Goal: Task Accomplishment & Management: Use online tool/utility

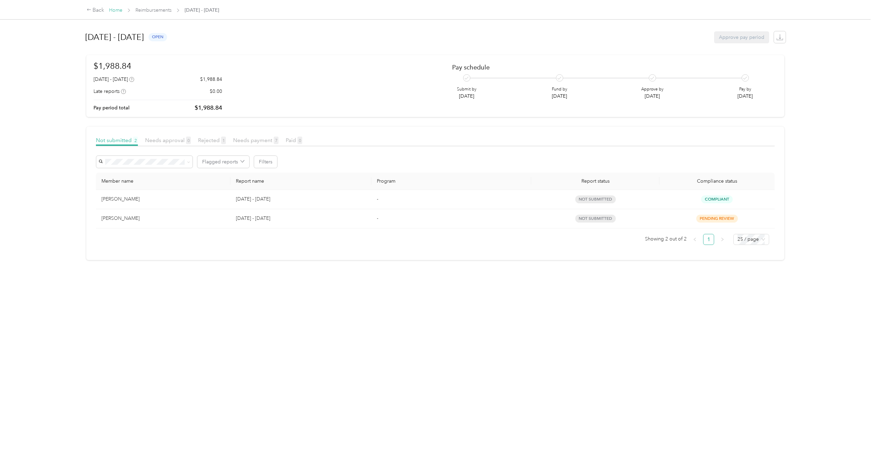
click at [117, 11] on link "Home" at bounding box center [115, 10] width 13 height 6
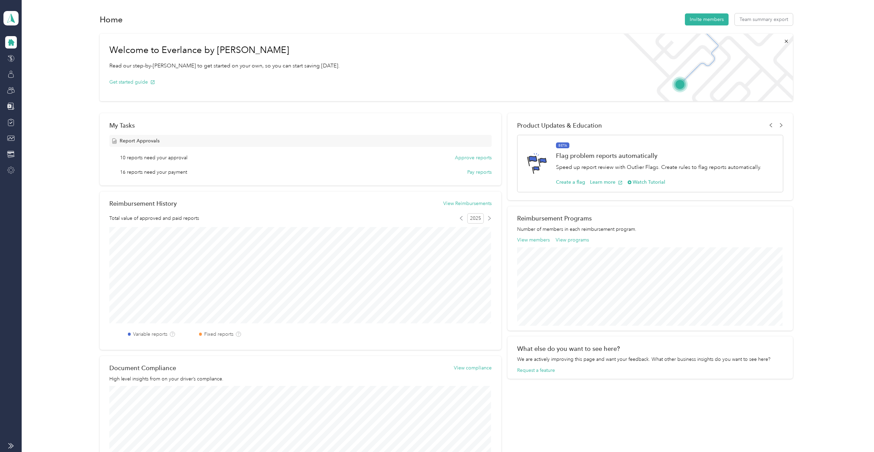
click at [9, 168] on icon at bounding box center [11, 170] width 8 height 8
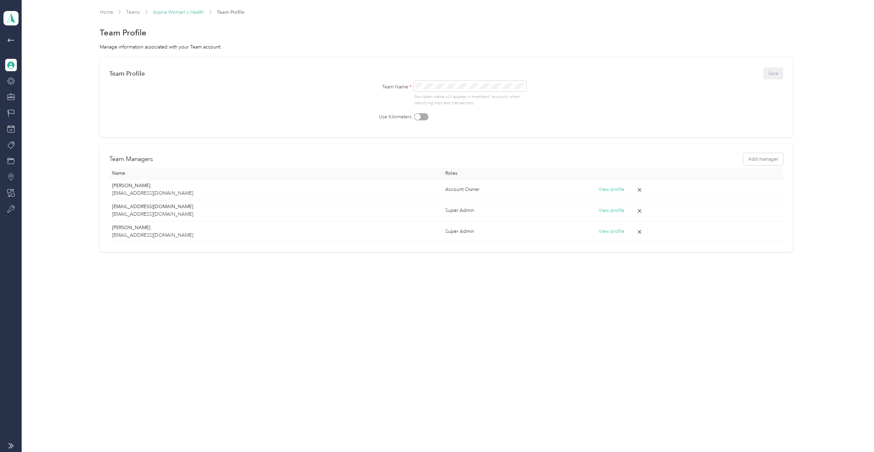
click at [179, 12] on link "Aspira Women's Health" at bounding box center [178, 12] width 51 height 6
click at [11, 209] on icon at bounding box center [11, 209] width 8 height 8
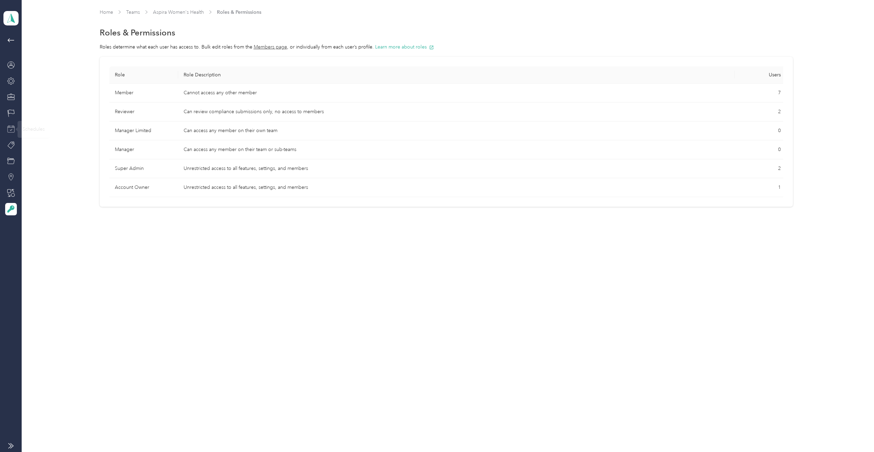
click at [10, 129] on icon at bounding box center [11, 129] width 8 height 8
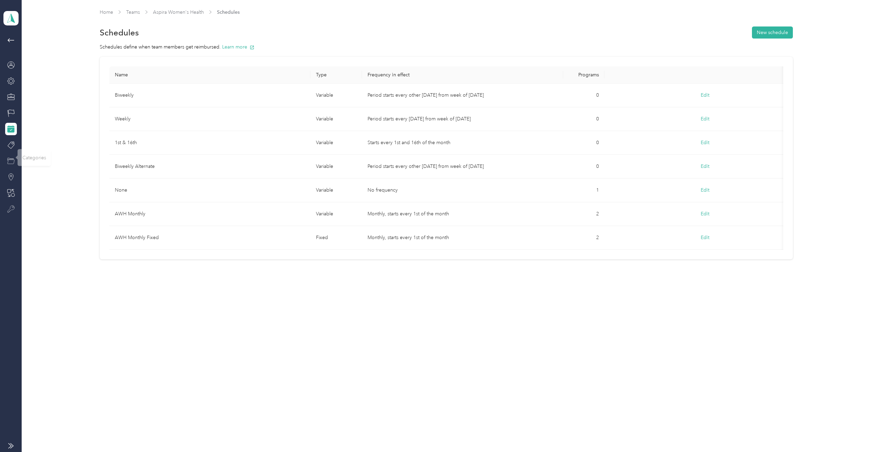
click at [12, 167] on div at bounding box center [11, 161] width 12 height 12
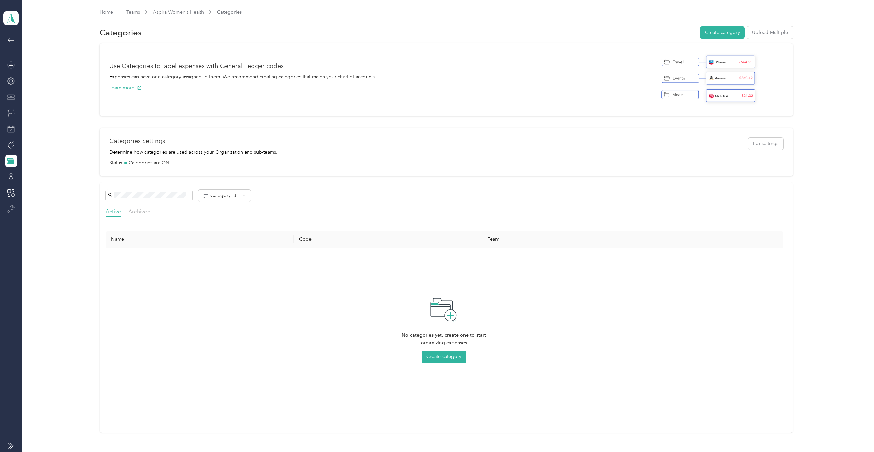
click at [9, 112] on icon at bounding box center [11, 113] width 8 height 8
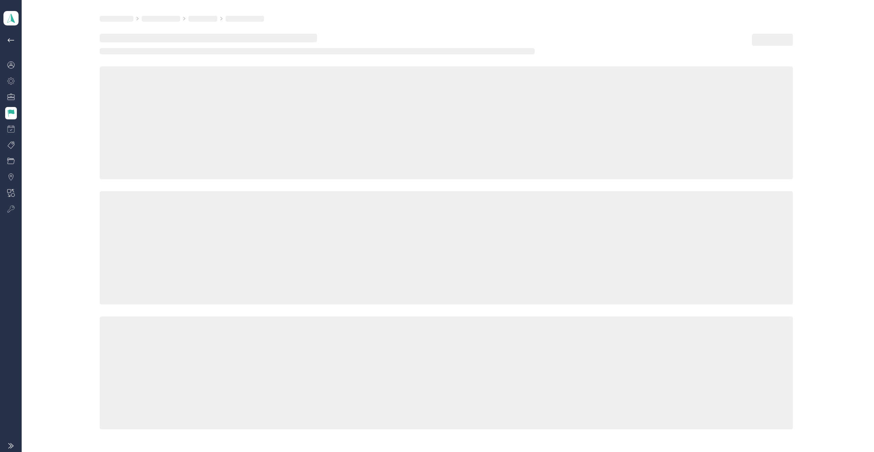
click at [11, 80] on icon at bounding box center [11, 81] width 8 height 8
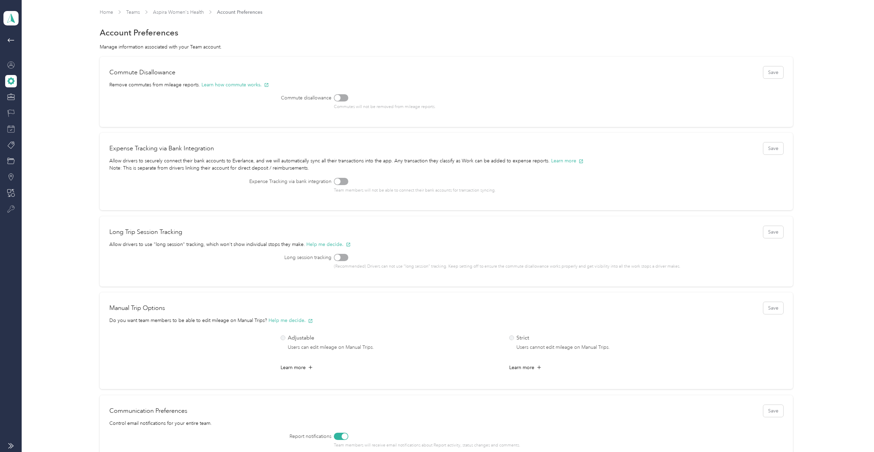
click at [10, 63] on icon at bounding box center [11, 65] width 8 height 8
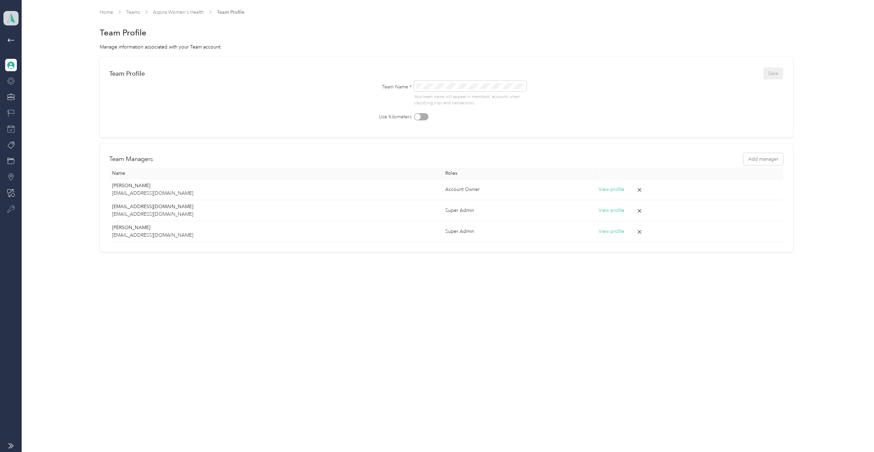
click at [9, 15] on icon at bounding box center [11, 18] width 10 height 10
click at [49, 59] on div "Team dashboard Personal dashboard Log out" at bounding box center [75, 68] width 135 height 43
click at [9, 40] on icon at bounding box center [11, 40] width 7 height 4
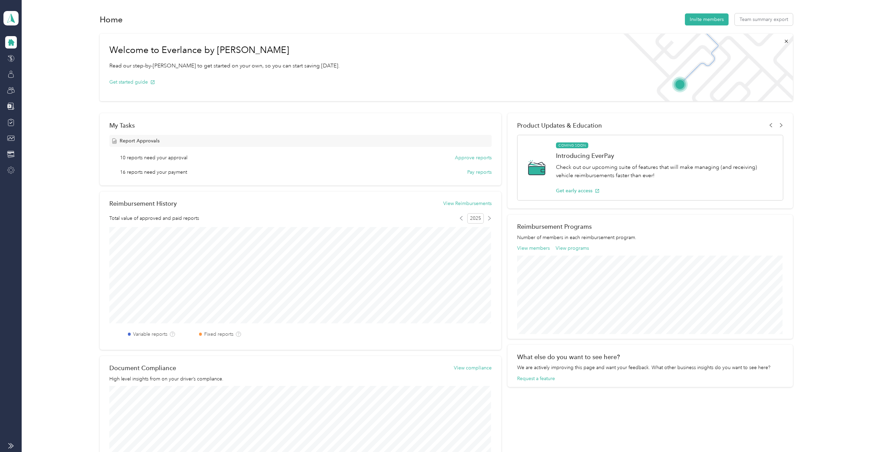
click at [13, 169] on icon at bounding box center [11, 170] width 7 height 7
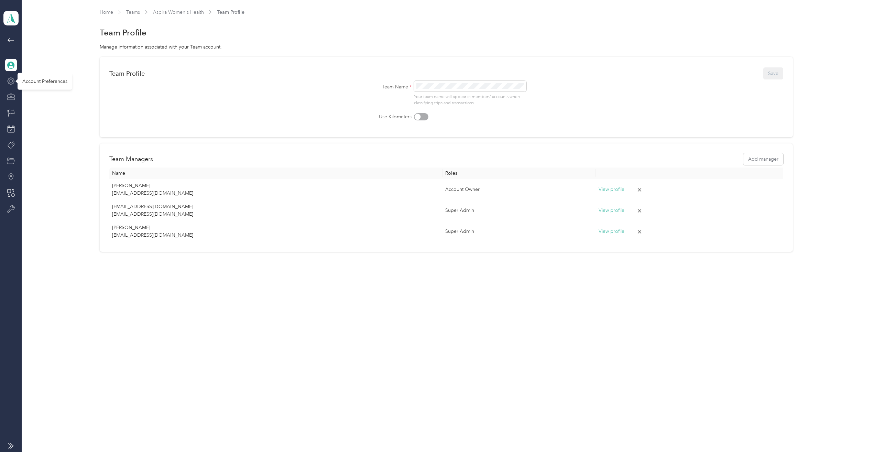
click at [9, 83] on icon at bounding box center [11, 81] width 8 height 8
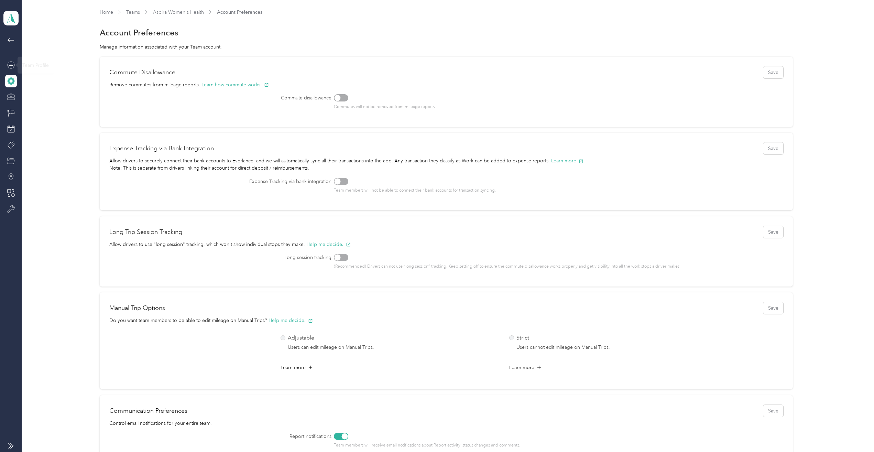
drag, startPoint x: 8, startPoint y: 63, endPoint x: 37, endPoint y: 69, distance: 29.3
click at [9, 63] on icon at bounding box center [11, 65] width 8 height 8
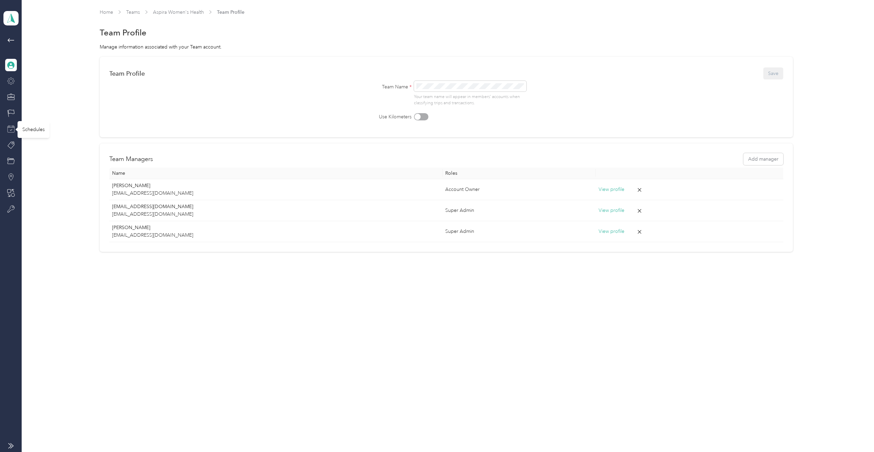
click at [11, 129] on icon at bounding box center [11, 129] width 8 height 8
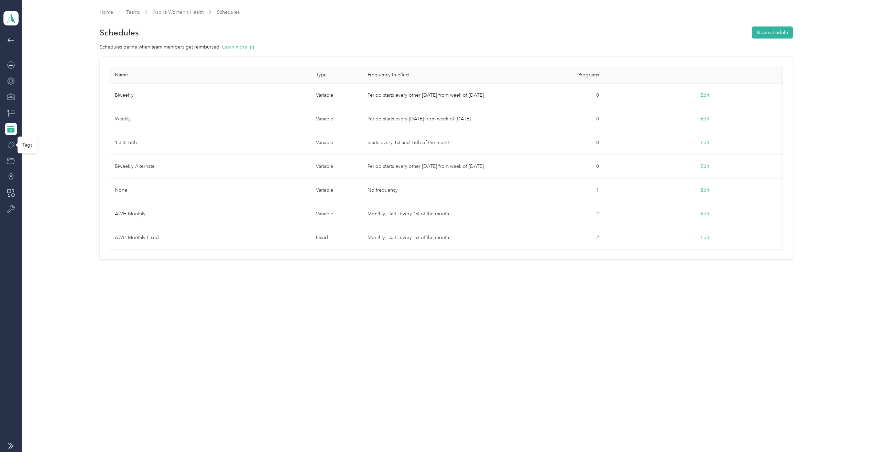
click at [13, 146] on icon at bounding box center [11, 145] width 8 height 8
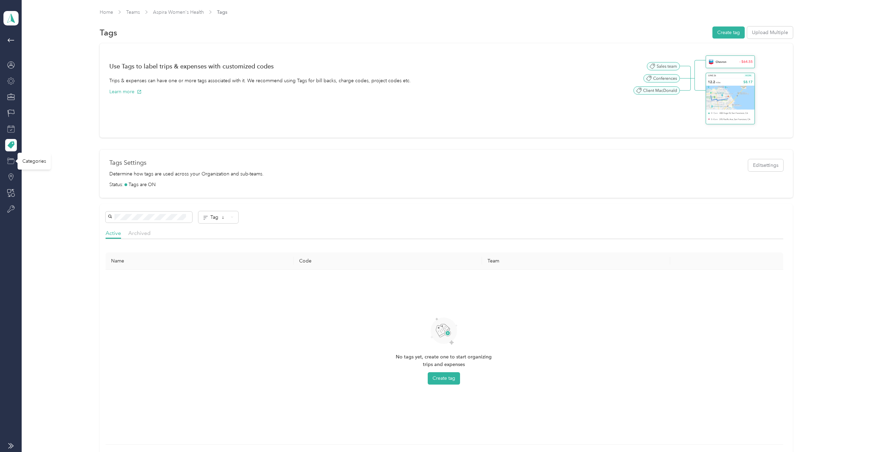
click at [10, 163] on icon at bounding box center [11, 161] width 8 height 8
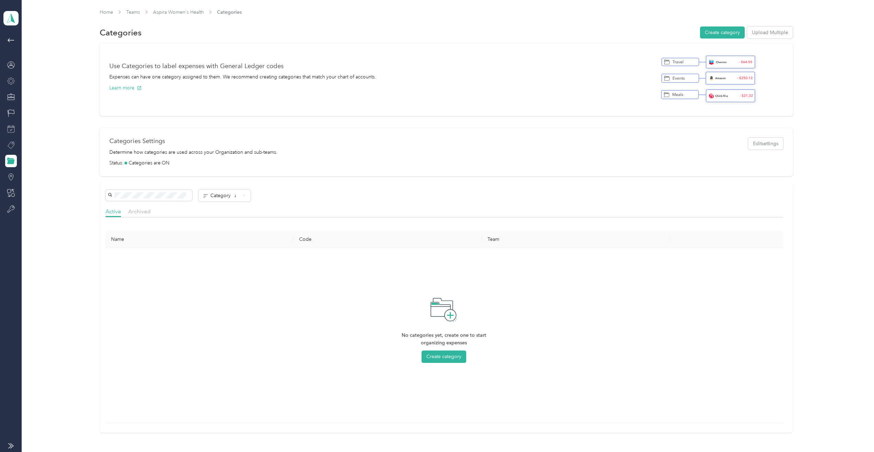
click at [12, 186] on div at bounding box center [11, 125] width 12 height 179
click at [11, 194] on icon at bounding box center [11, 193] width 8 height 8
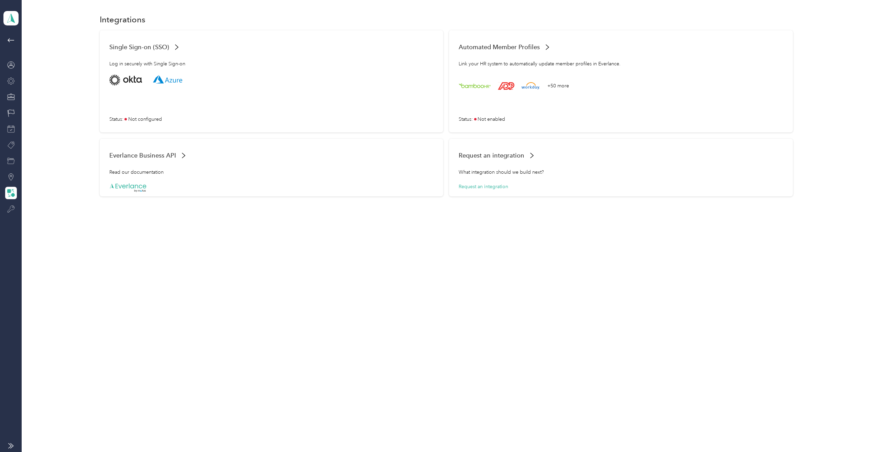
click at [10, 209] on icon at bounding box center [11, 209] width 8 height 8
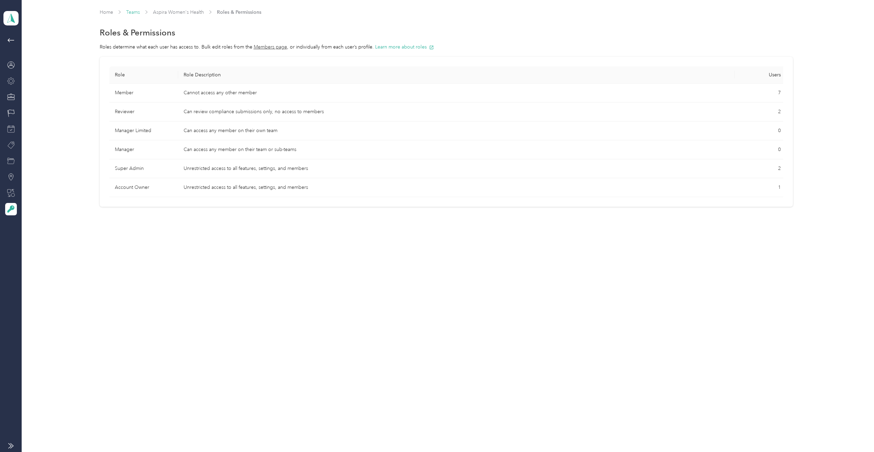
click at [137, 12] on link "Teams" at bounding box center [133, 12] width 14 height 6
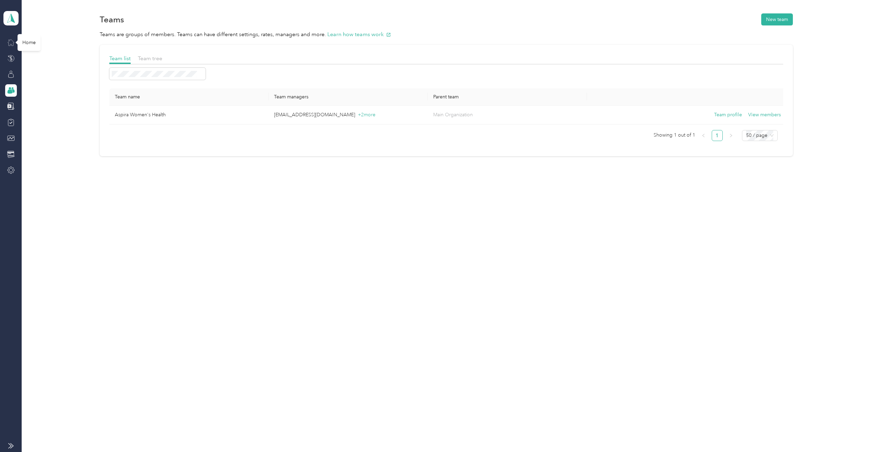
click at [11, 42] on icon at bounding box center [11, 43] width 8 height 8
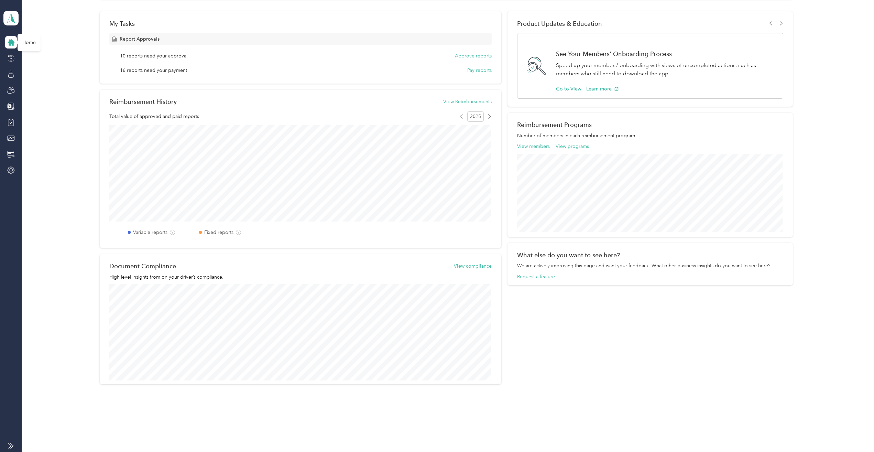
scroll to position [105, 0]
click at [7, 19] on icon at bounding box center [11, 18] width 10 height 10
drag, startPoint x: 46, startPoint y: 55, endPoint x: 46, endPoint y: 62, distance: 6.9
click at [46, 56] on div "Team dashboard" at bounding box center [75, 57] width 135 height 12
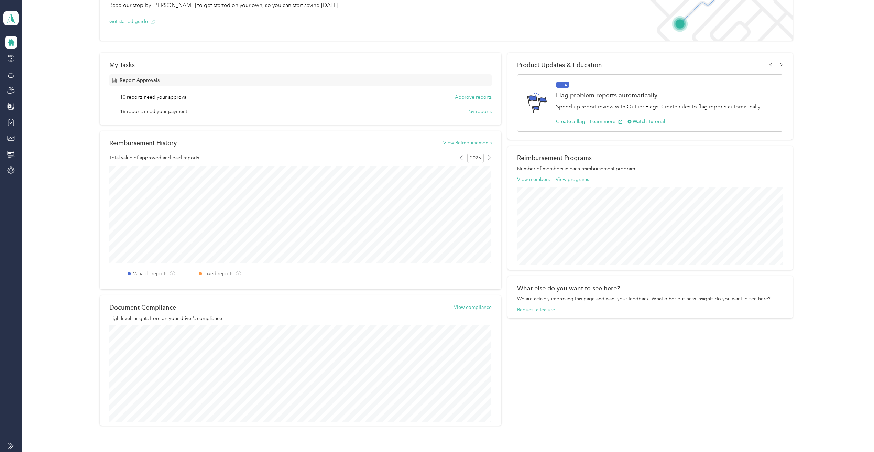
scroll to position [0, 0]
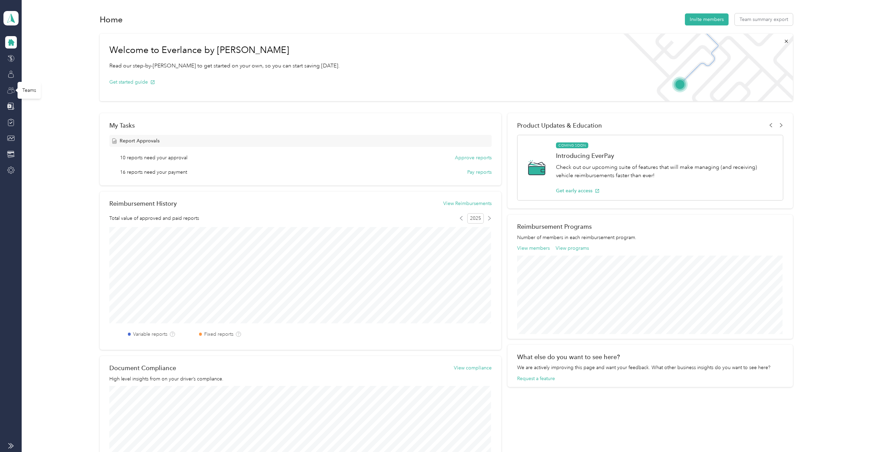
click at [8, 91] on icon at bounding box center [10, 91] width 4 height 4
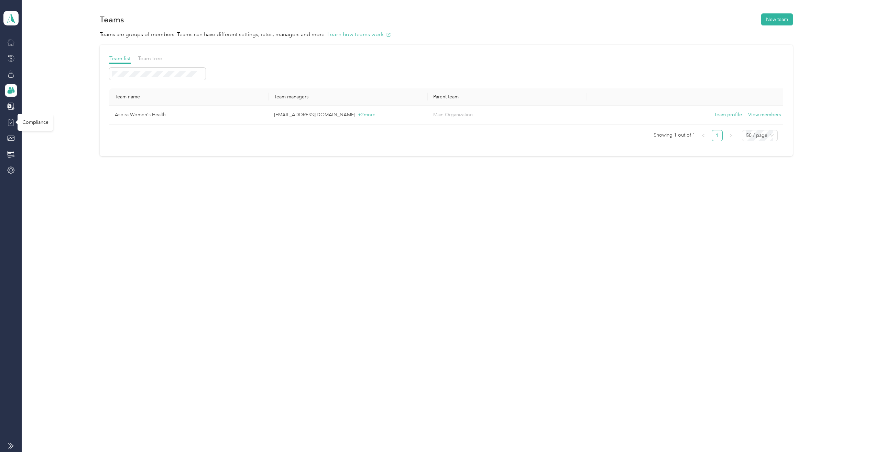
click at [10, 120] on icon at bounding box center [11, 119] width 2 height 1
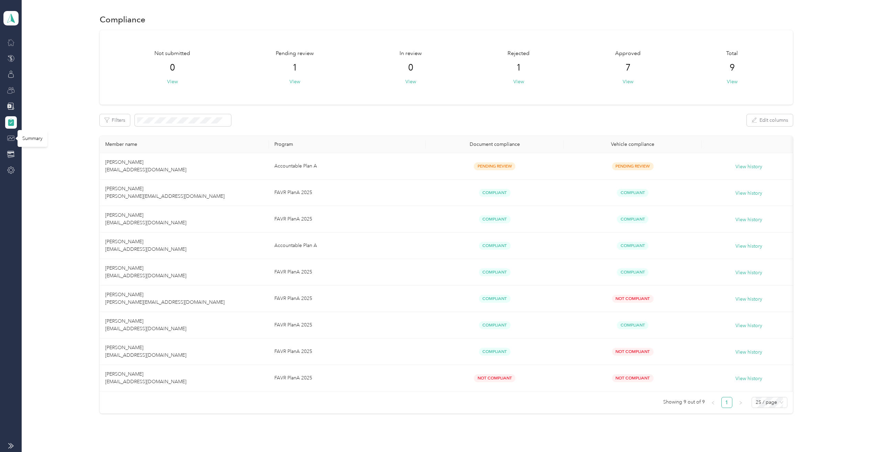
click at [8, 137] on icon at bounding box center [11, 138] width 8 height 8
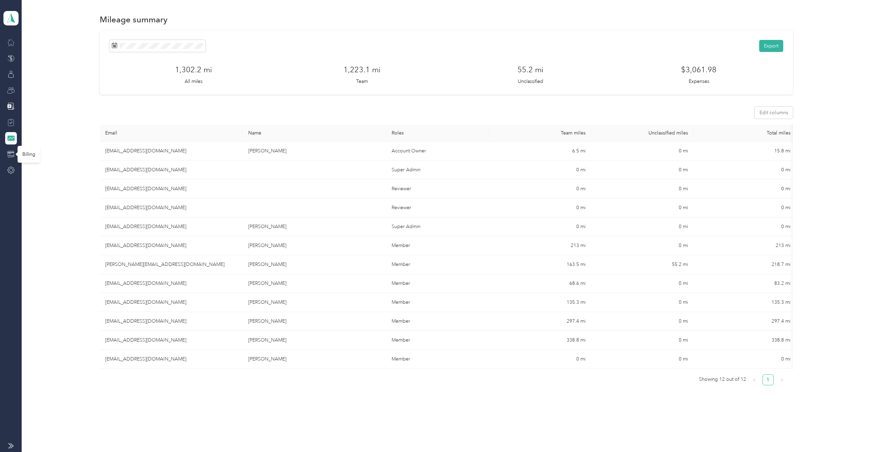
click at [11, 155] on icon at bounding box center [11, 155] width 8 height 8
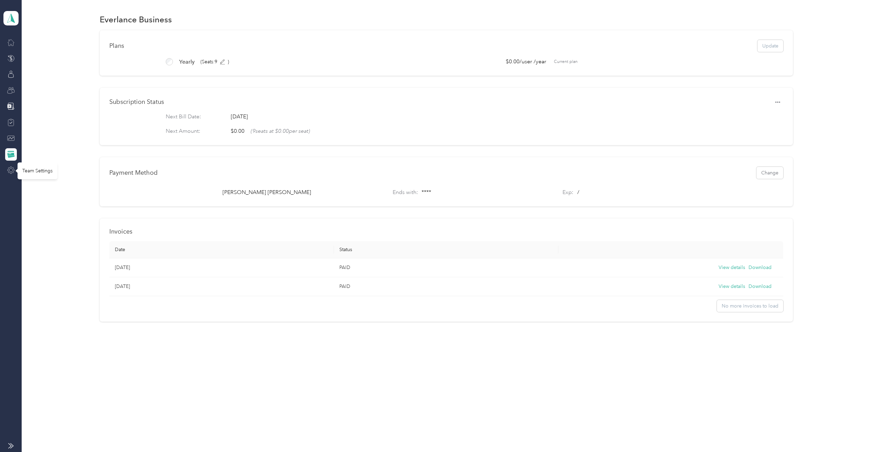
click at [11, 167] on icon at bounding box center [11, 170] width 8 height 8
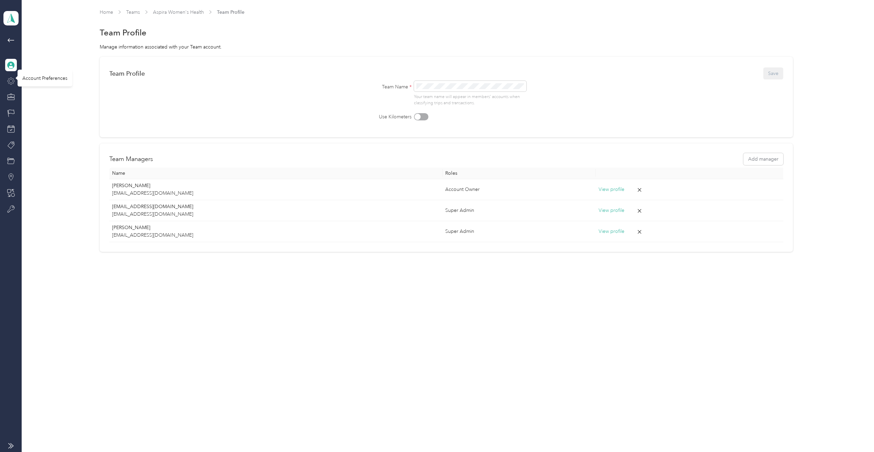
click at [8, 79] on icon at bounding box center [11, 81] width 8 height 8
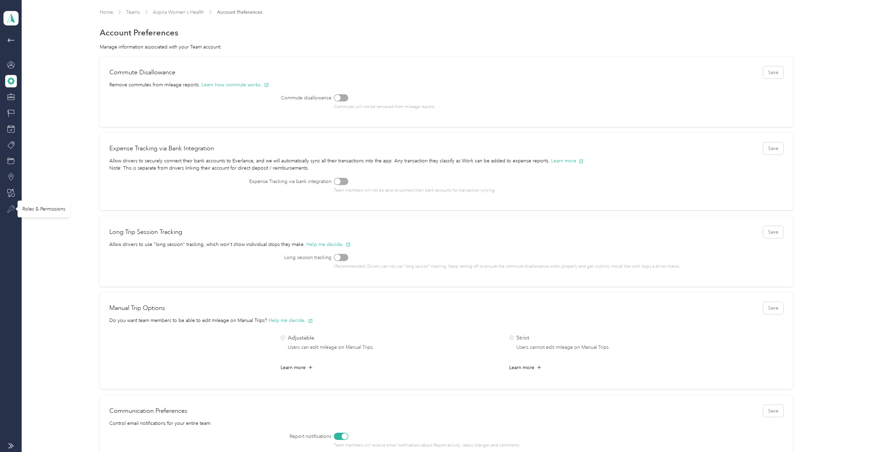
click at [8, 209] on icon at bounding box center [11, 209] width 8 height 8
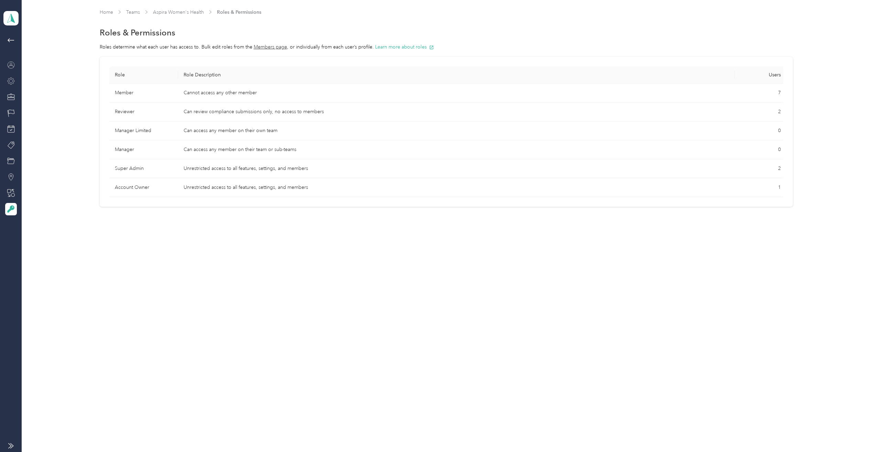
click at [9, 65] on icon at bounding box center [11, 65] width 8 height 8
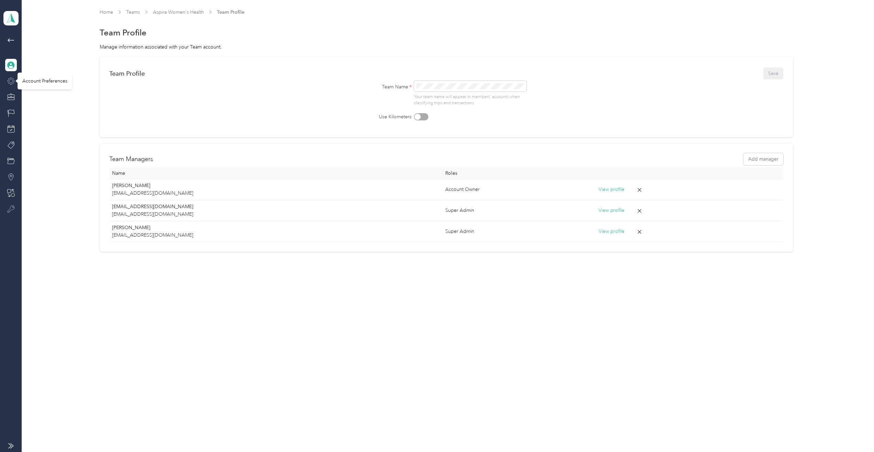
click at [12, 84] on icon at bounding box center [11, 81] width 8 height 8
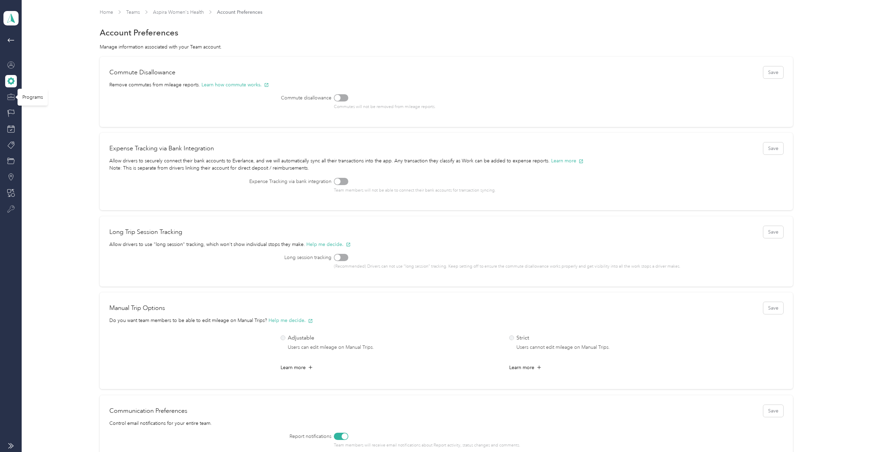
click at [11, 97] on icon at bounding box center [11, 97] width 8 height 8
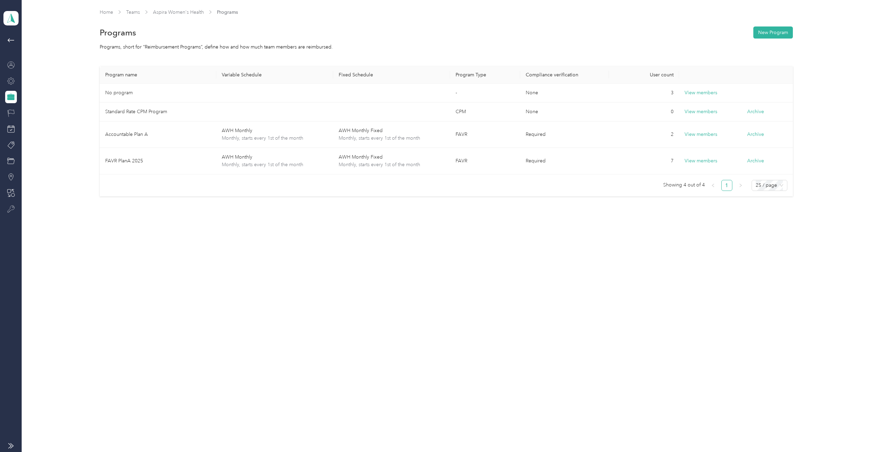
click at [13, 112] on icon at bounding box center [11, 113] width 8 height 8
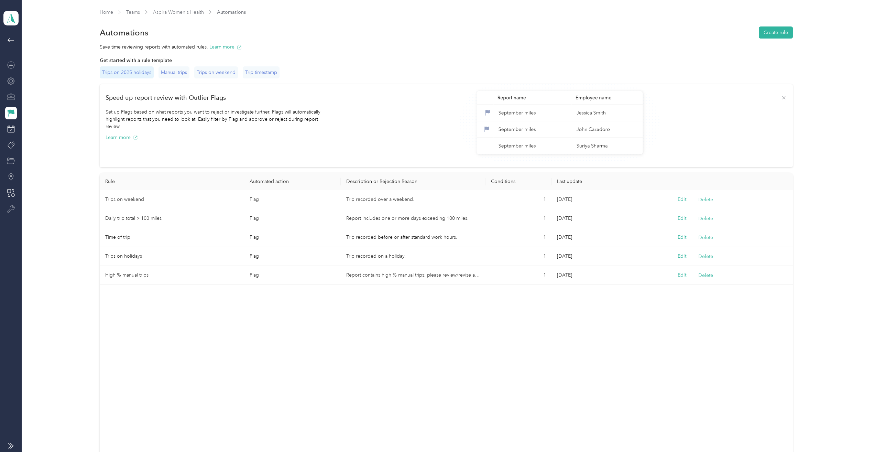
click at [135, 73] on div "Trips on 2025 holidays" at bounding box center [127, 72] width 54 height 12
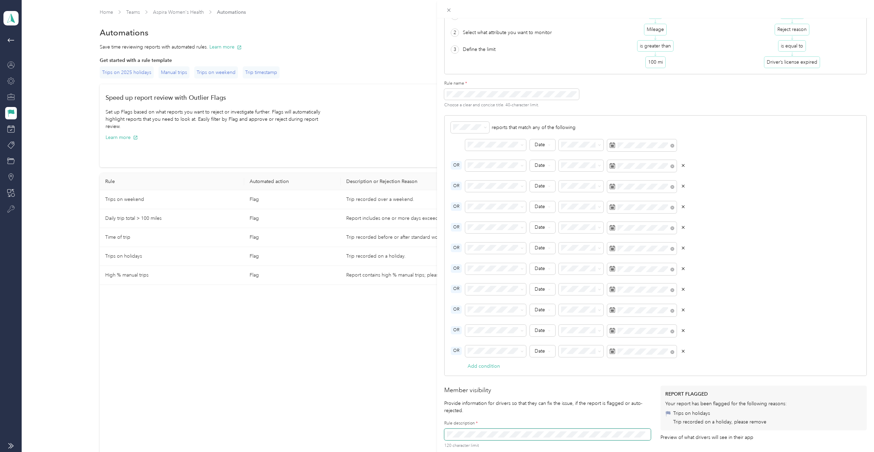
scroll to position [69, 0]
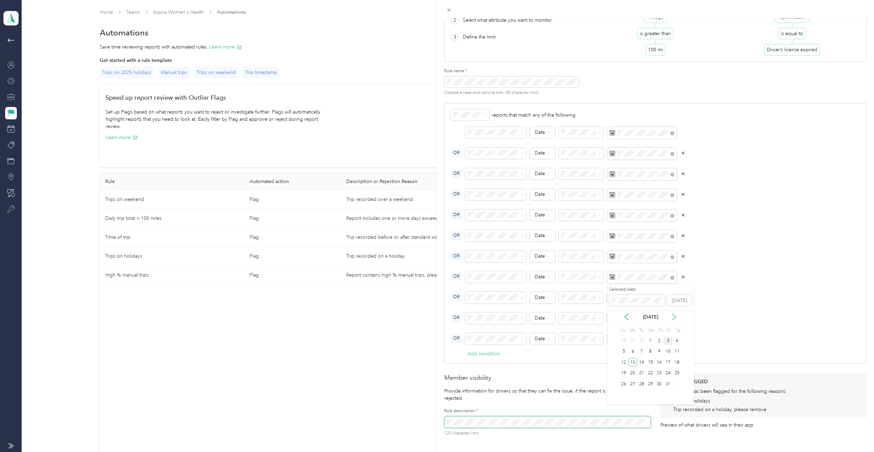
click at [674, 319] on icon at bounding box center [674, 317] width 3 height 6
click at [651, 382] on div "31" at bounding box center [650, 384] width 9 height 9
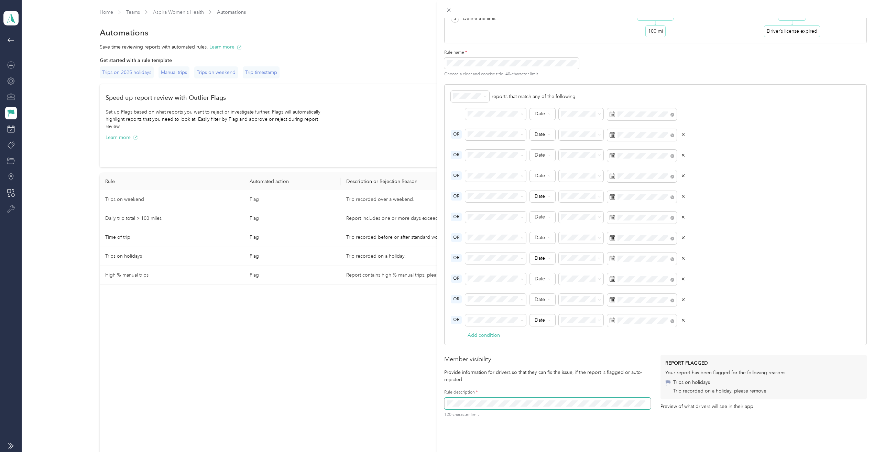
scroll to position [103, 0]
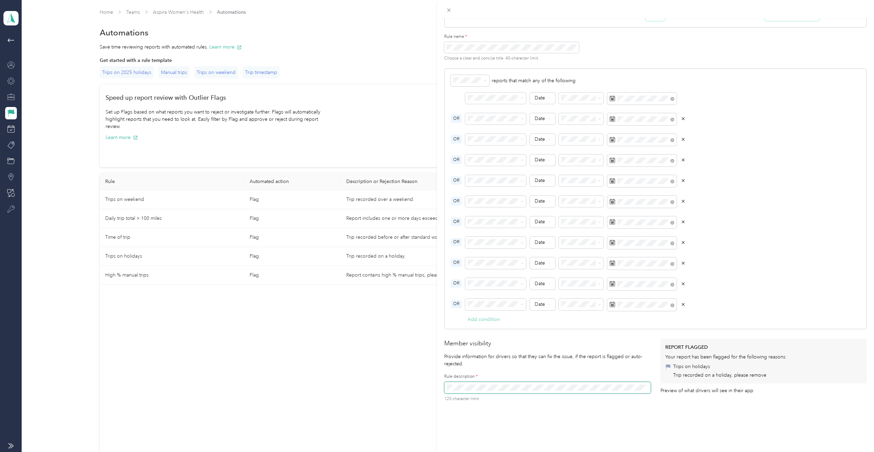
click at [475, 318] on button "Add condition" at bounding box center [484, 319] width 32 height 7
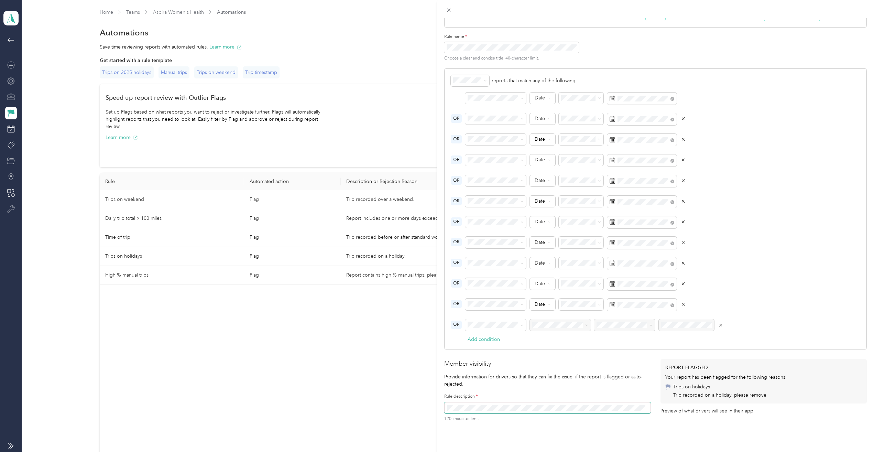
click at [499, 364] on li "Trips" at bounding box center [495, 362] width 61 height 12
click at [560, 373] on span "Date" at bounding box center [553, 372] width 38 height 7
click at [599, 340] on li "Equals" at bounding box center [587, 337] width 56 height 12
click at [674, 234] on icon at bounding box center [674, 231] width 7 height 7
click at [675, 232] on icon at bounding box center [674, 231] width 3 height 6
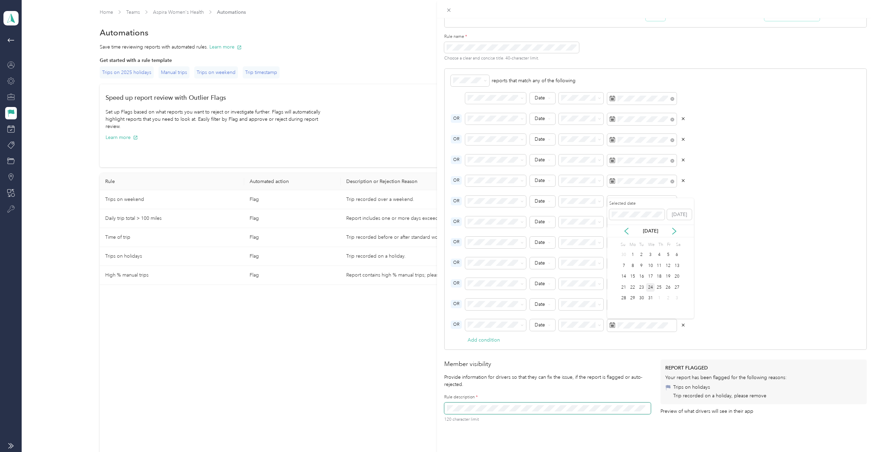
click at [651, 287] on div "24" at bounding box center [650, 287] width 9 height 9
click at [683, 241] on icon "button" at bounding box center [683, 242] width 5 height 5
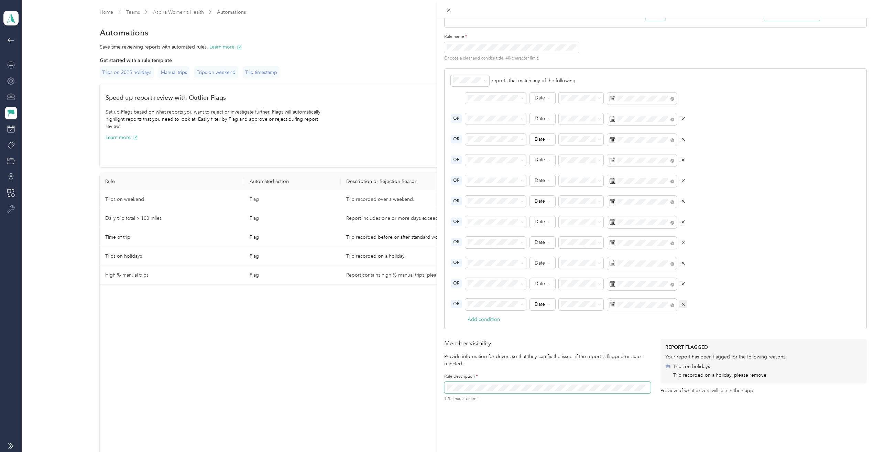
click at [683, 304] on icon "button" at bounding box center [683, 304] width 5 height 5
click at [651, 392] on div "24" at bounding box center [650, 394] width 9 height 9
click at [491, 314] on button "Add condition" at bounding box center [484, 317] width 32 height 7
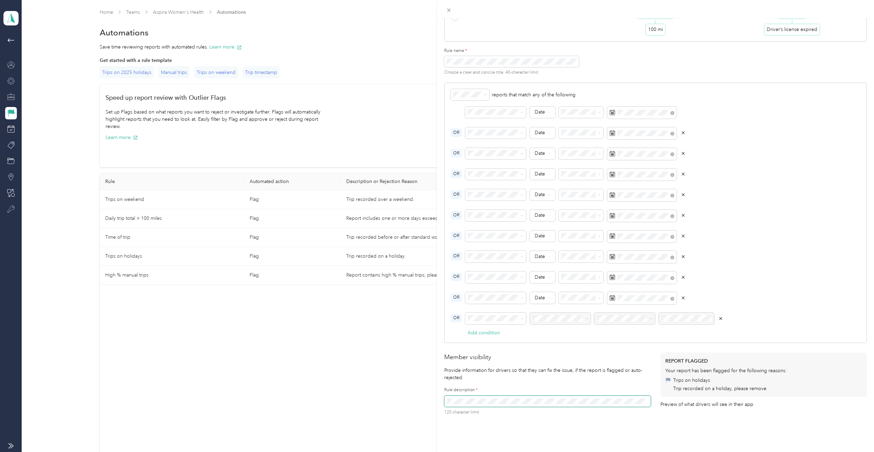
click at [500, 355] on div "Trips" at bounding box center [495, 353] width 51 height 7
click at [557, 365] on span "Date" at bounding box center [553, 367] width 38 height 7
click at [589, 332] on div "Equals" at bounding box center [587, 330] width 47 height 7
click at [707, 305] on div "OR Date" at bounding box center [656, 300] width 410 height 17
click at [676, 359] on icon at bounding box center [674, 358] width 7 height 7
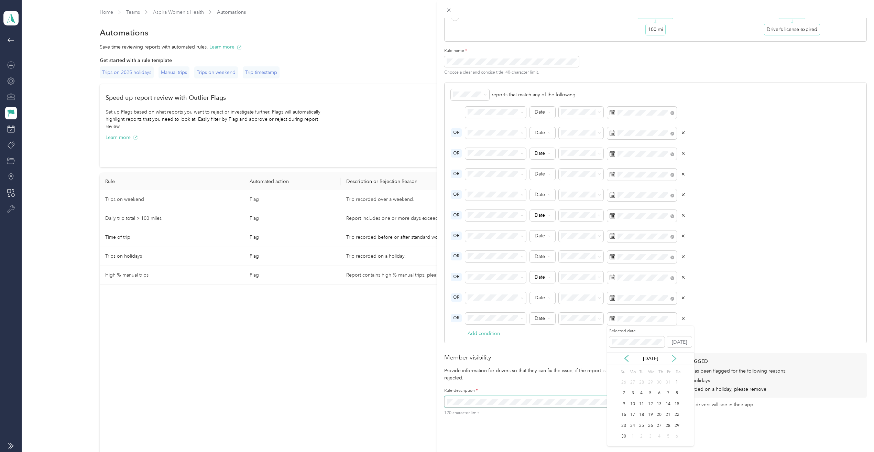
click at [676, 359] on icon at bounding box center [674, 358] width 7 height 7
click at [660, 414] on div "25" at bounding box center [659, 415] width 9 height 9
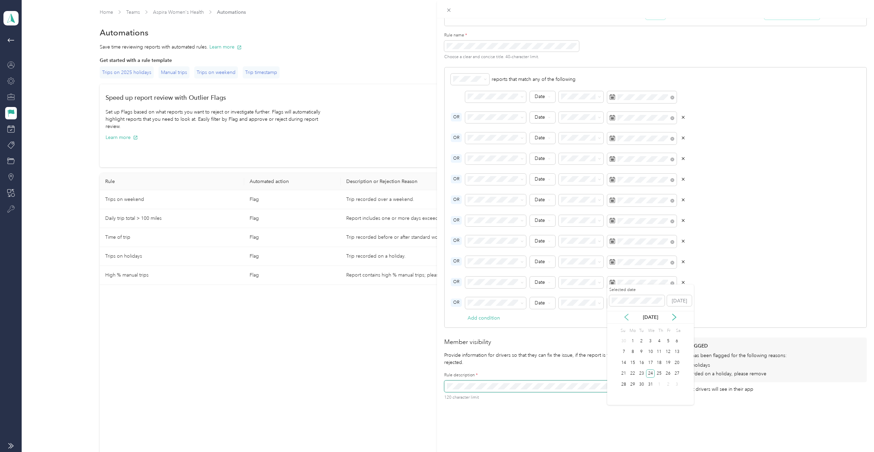
click at [626, 316] on icon at bounding box center [626, 317] width 7 height 7
click at [674, 315] on icon at bounding box center [674, 317] width 3 height 6
click at [670, 383] on div "28" at bounding box center [668, 384] width 9 height 9
drag, startPoint x: 652, startPoint y: 396, endPoint x: 652, endPoint y: 391, distance: 5.2
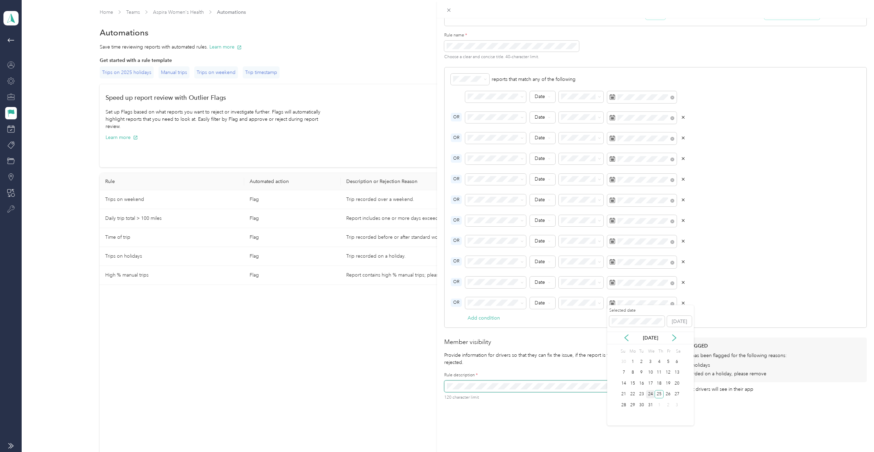
click at [652, 396] on div "24" at bounding box center [650, 394] width 9 height 9
click at [492, 316] on button "Add condition" at bounding box center [484, 317] width 32 height 7
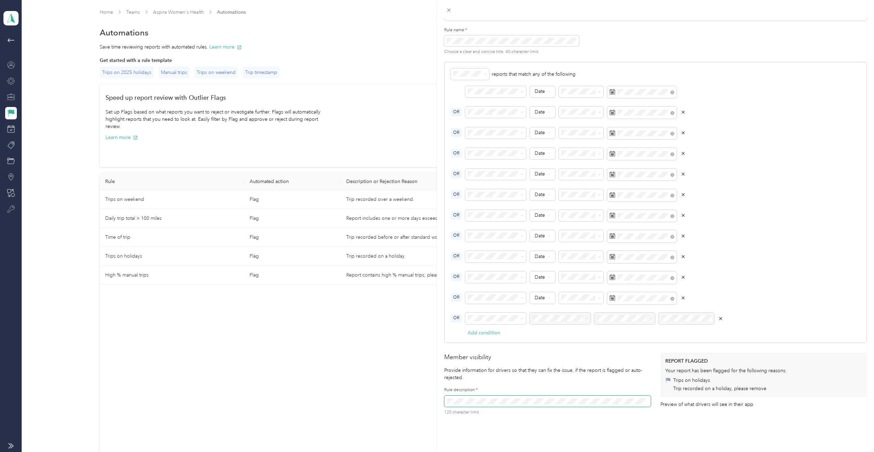
click at [556, 318] on div at bounding box center [560, 319] width 61 height 12
click at [557, 319] on div at bounding box center [560, 319] width 61 height 12
click at [556, 320] on div at bounding box center [560, 319] width 61 height 12
drag, startPoint x: 489, startPoint y: 315, endPoint x: 512, endPoint y: 332, distance: 28.5
click at [490, 315] on span at bounding box center [495, 319] width 61 height 12
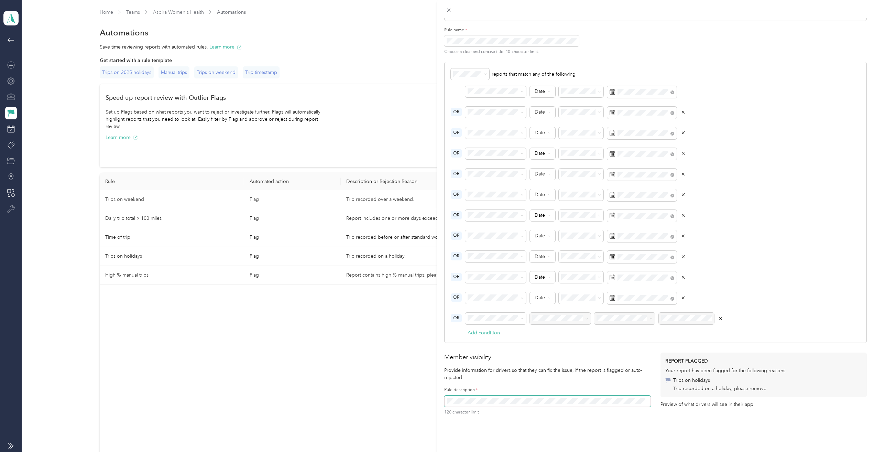
drag, startPoint x: 500, startPoint y: 351, endPoint x: 527, endPoint y: 343, distance: 28.7
click at [500, 351] on div "Trips" at bounding box center [495, 354] width 51 height 7
drag, startPoint x: 565, startPoint y: 367, endPoint x: 579, endPoint y: 361, distance: 15.6
click at [564, 367] on span "Date" at bounding box center [553, 367] width 38 height 7
click at [593, 334] on li "Equals" at bounding box center [587, 331] width 56 height 12
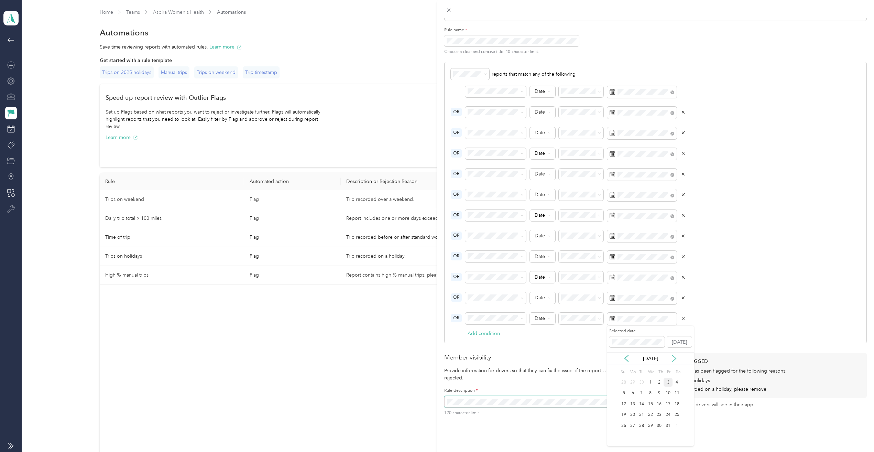
click at [671, 358] on icon at bounding box center [674, 358] width 7 height 7
click at [675, 358] on icon at bounding box center [674, 359] width 3 height 6
click at [660, 414] on div "25" at bounding box center [659, 415] width 9 height 9
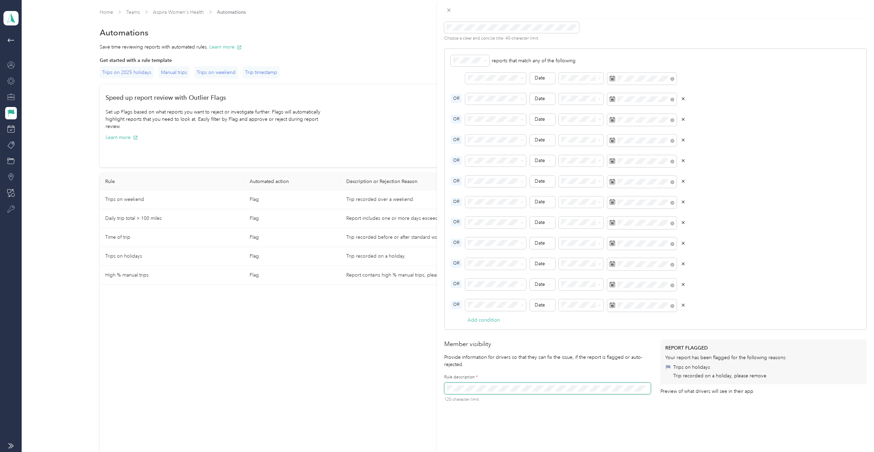
scroll to position [130, 0]
click at [490, 314] on button "Add condition" at bounding box center [484, 317] width 32 height 7
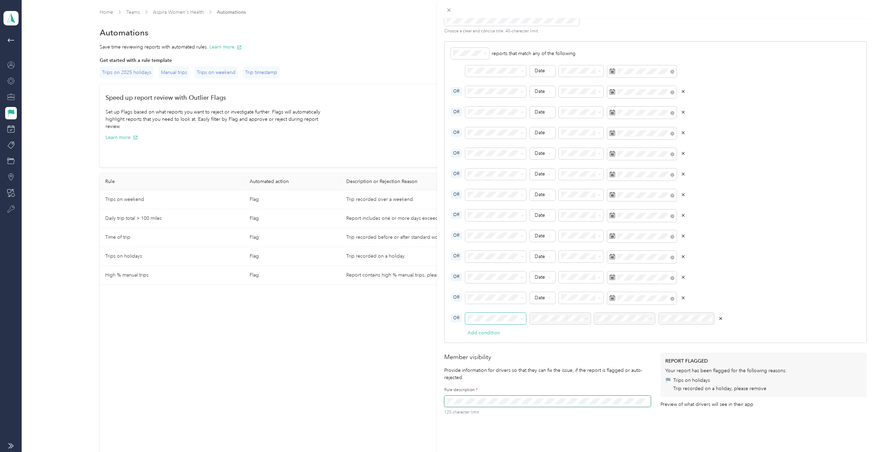
click at [512, 322] on span at bounding box center [495, 319] width 61 height 12
click at [491, 355] on div "Trips" at bounding box center [495, 354] width 51 height 7
click at [561, 322] on span at bounding box center [560, 319] width 61 height 12
click at [563, 322] on span at bounding box center [560, 319] width 61 height 12
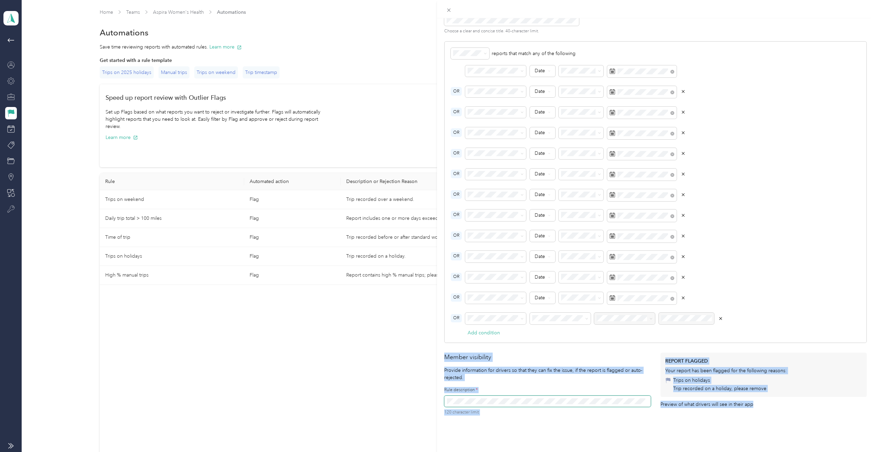
drag, startPoint x: 569, startPoint y: 364, endPoint x: 564, endPoint y: 338, distance: 26.2
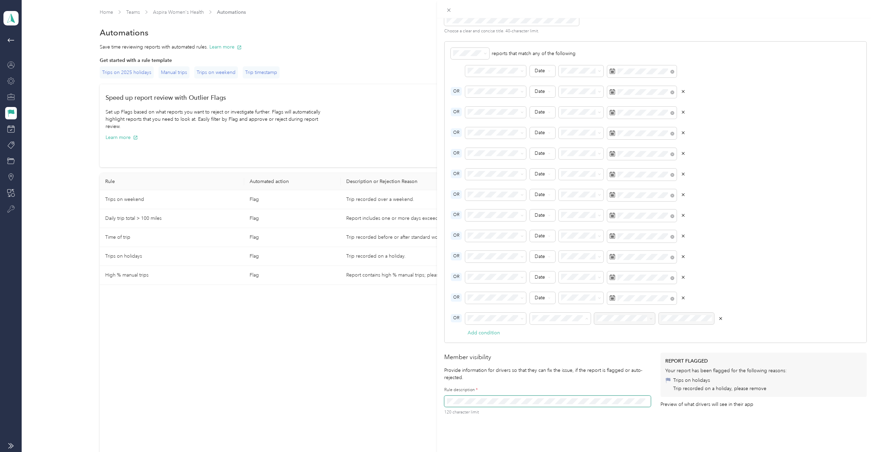
drag, startPoint x: 554, startPoint y: 363, endPoint x: 564, endPoint y: 358, distance: 10.5
click at [555, 363] on li "Date" at bounding box center [553, 367] width 47 height 12
click at [596, 333] on li "Equals" at bounding box center [587, 331] width 56 height 12
click at [675, 358] on icon at bounding box center [674, 358] width 7 height 7
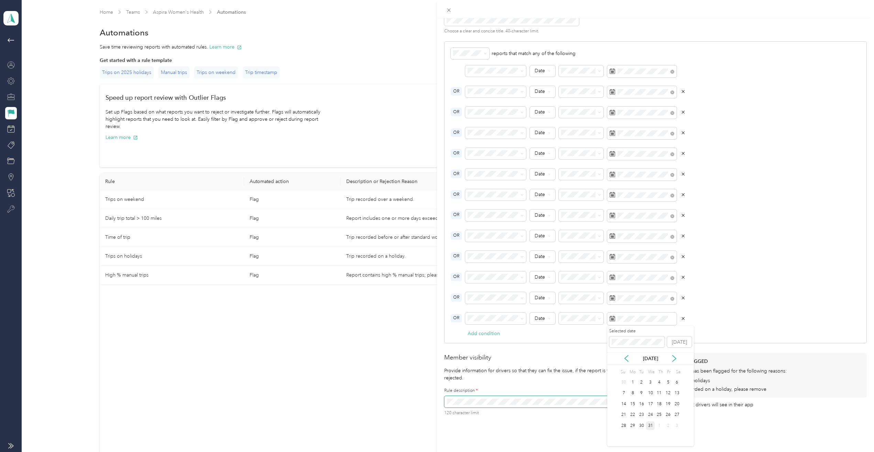
click at [649, 425] on div "31" at bounding box center [650, 425] width 9 height 9
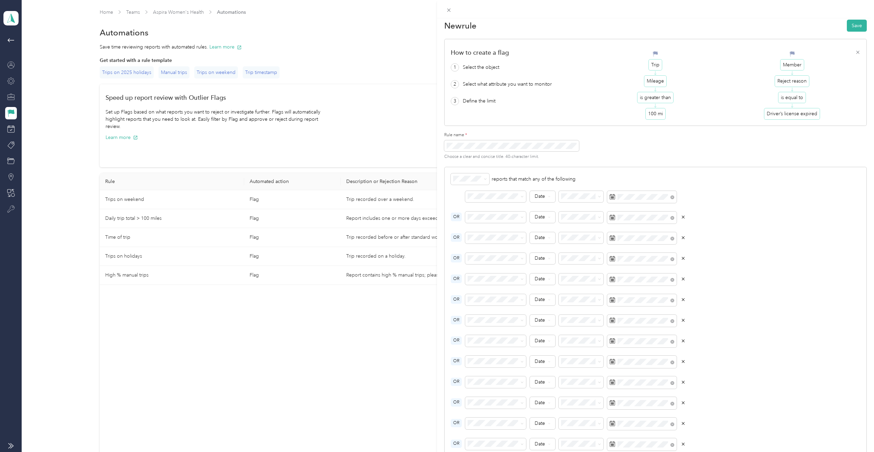
scroll to position [0, 0]
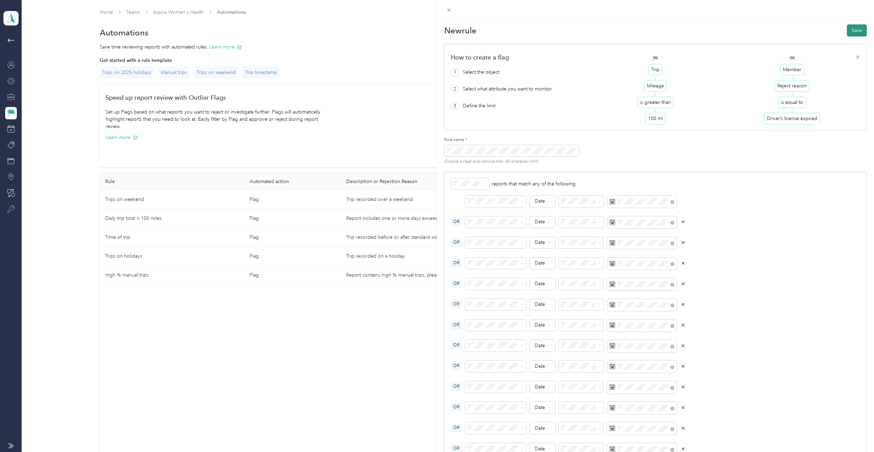
click at [847, 34] on button "Save" at bounding box center [857, 30] width 20 height 12
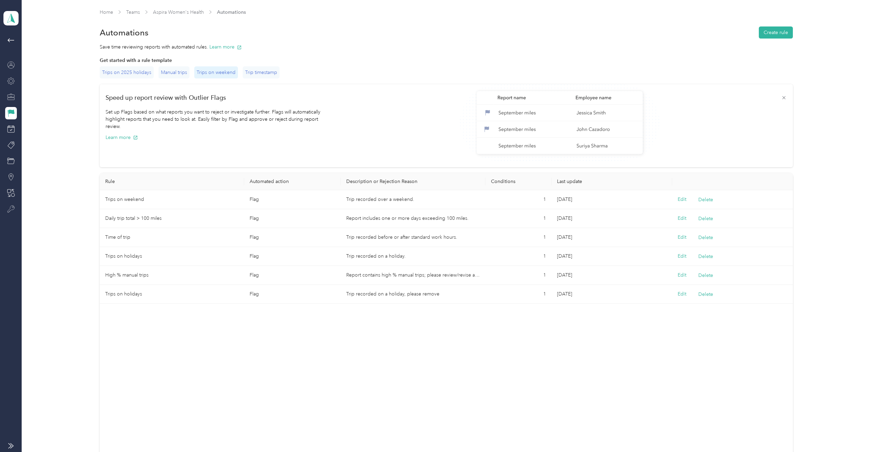
click at [217, 74] on div "Trips on weekend" at bounding box center [216, 72] width 44 height 12
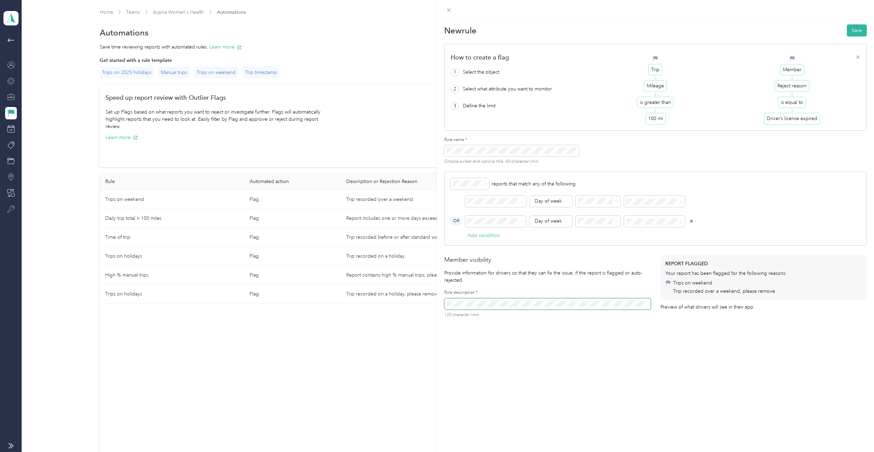
click at [252, 73] on div "New rule Save How to create a flag 1 Select the object 2 Select what attribute …" at bounding box center [437, 226] width 874 height 452
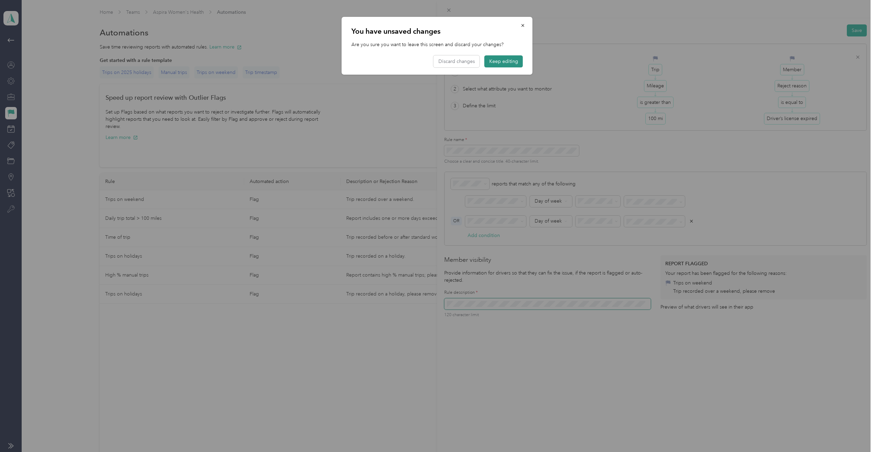
click at [504, 63] on button "Keep editing" at bounding box center [504, 61] width 39 height 12
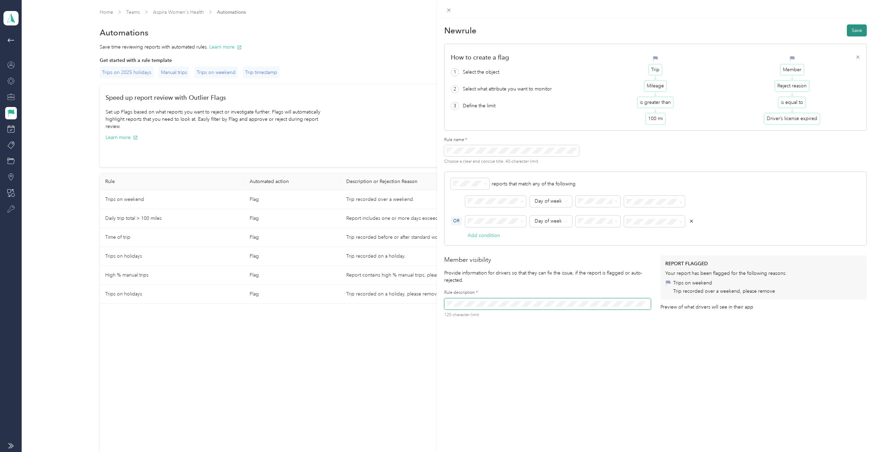
drag, startPoint x: 853, startPoint y: 29, endPoint x: 620, endPoint y: 73, distance: 236.3
click at [850, 29] on button "Save" at bounding box center [857, 30] width 20 height 12
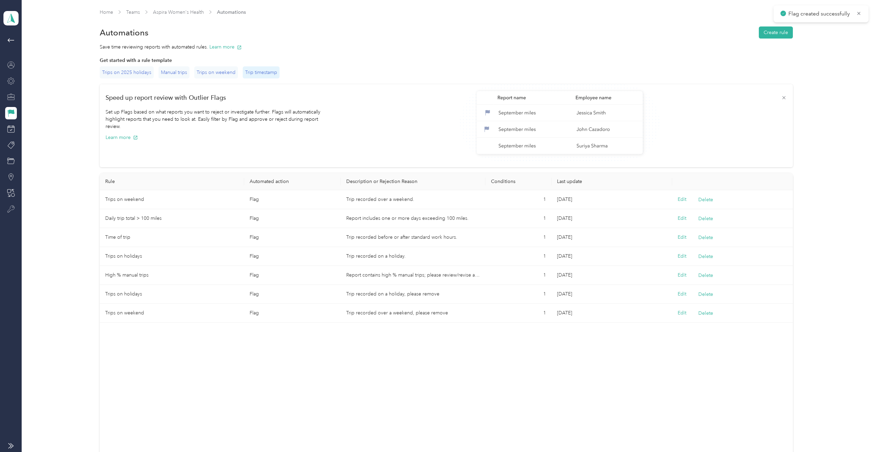
click at [271, 70] on div "Trip timestamp" at bounding box center [261, 72] width 37 height 12
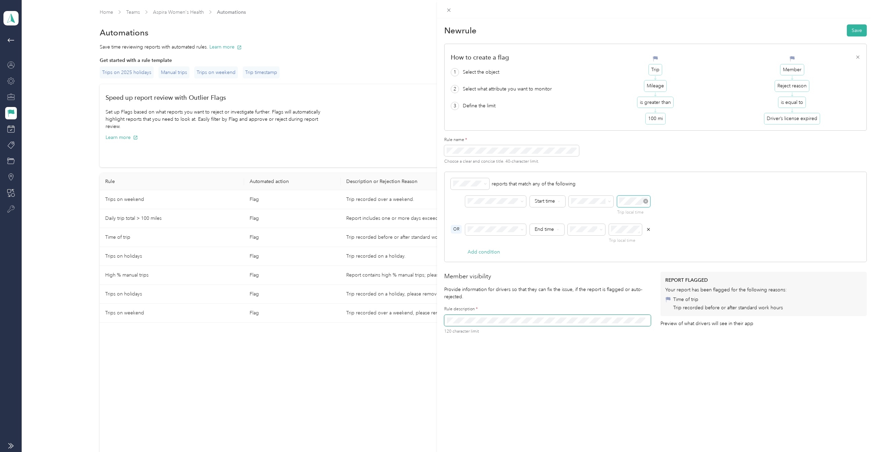
scroll to position [41, 0]
click at [625, 242] on div "07" at bounding box center [627, 243] width 17 height 10
click at [665, 294] on span "OK" at bounding box center [664, 295] width 7 height 8
click at [616, 271] on div "07" at bounding box center [618, 271] width 17 height 10
click at [653, 323] on span "OK" at bounding box center [656, 323] width 7 height 8
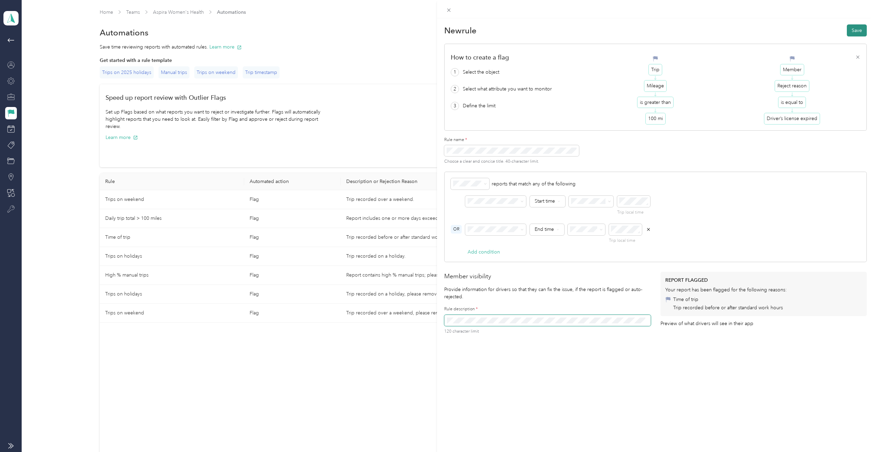
click at [849, 29] on button "Save" at bounding box center [857, 30] width 20 height 12
